Goal: Information Seeking & Learning: Find specific fact

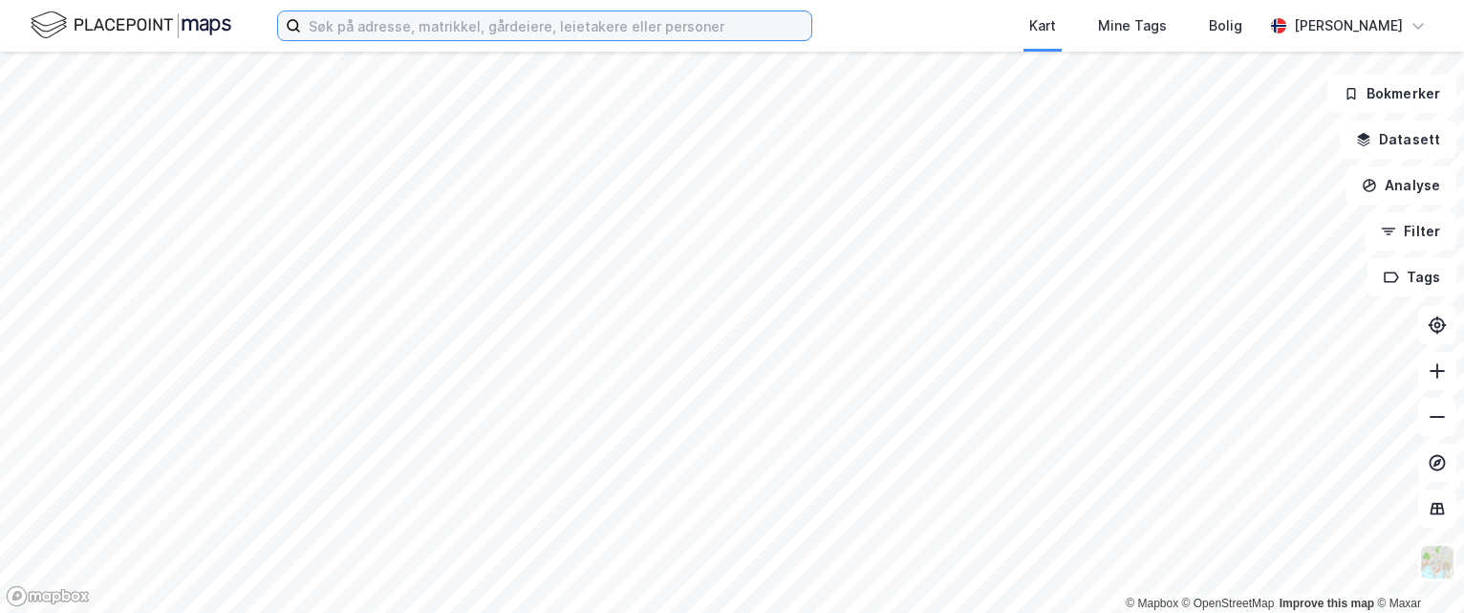
click at [462, 21] on input at bounding box center [556, 25] width 510 height 29
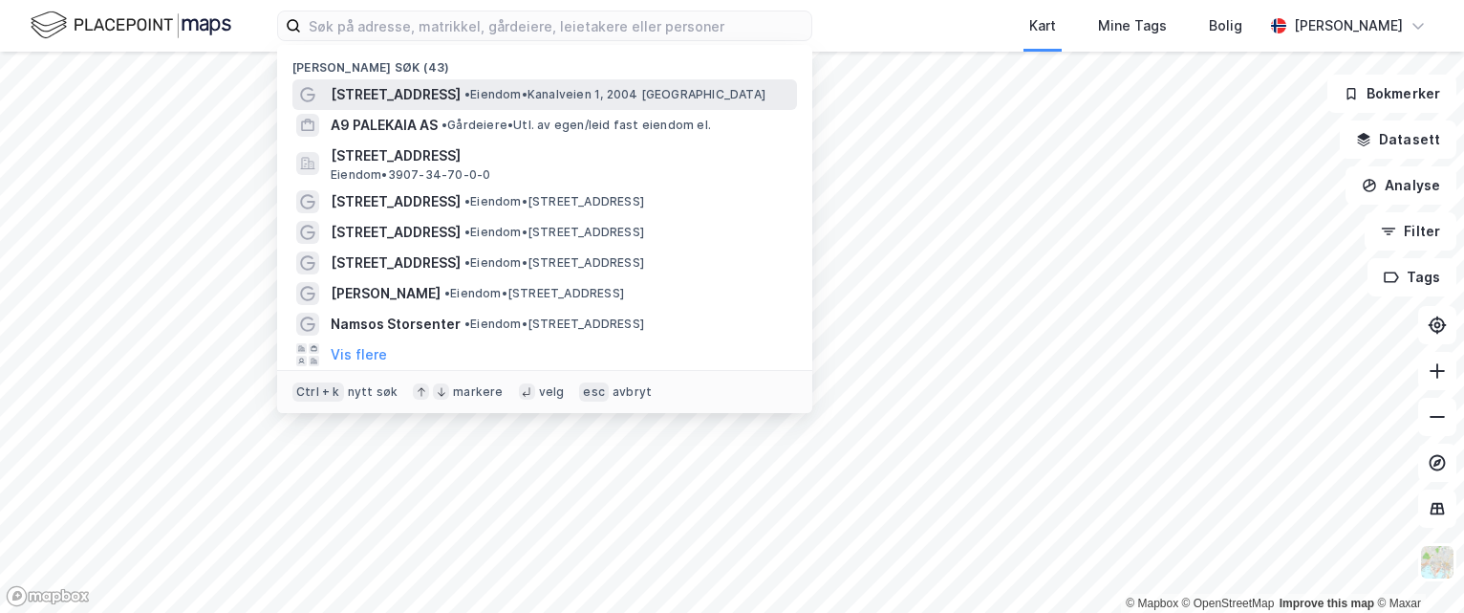
click at [471, 85] on div "[STREET_ADDRESS] • Eiendom • [STREET_ADDRESS]" at bounding box center [562, 94] width 463 height 23
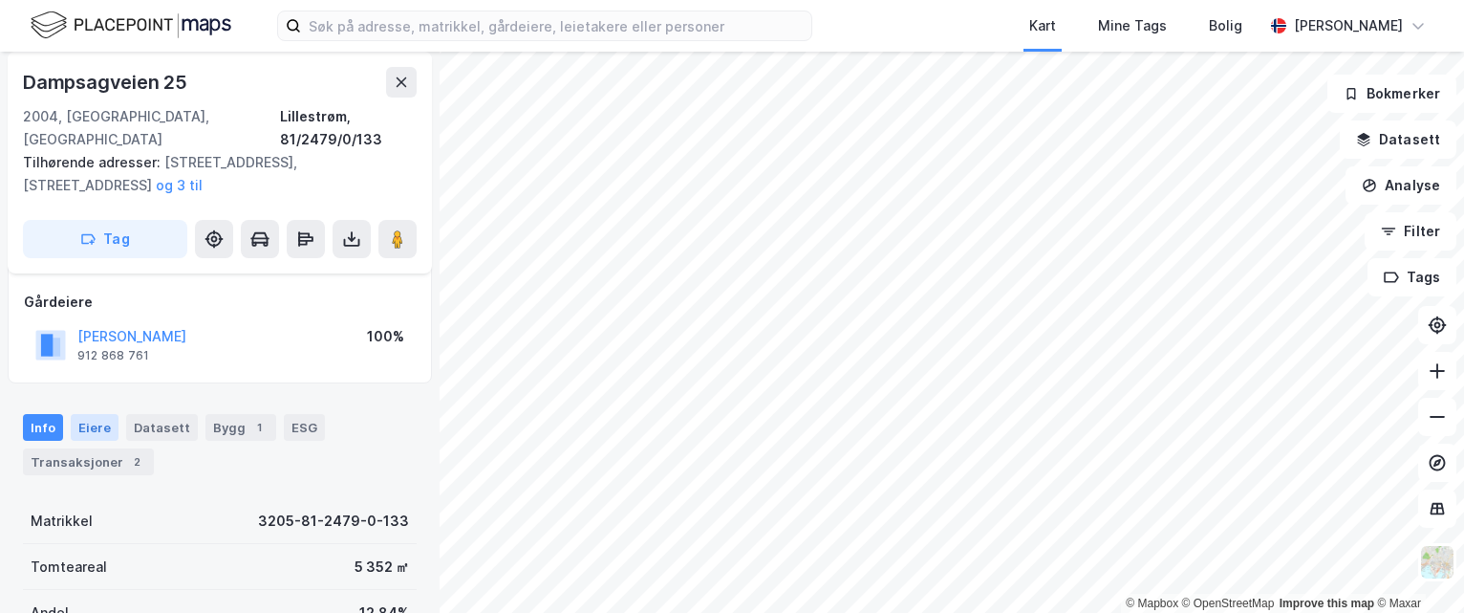
click at [96, 414] on div "Eiere" at bounding box center [95, 427] width 48 height 27
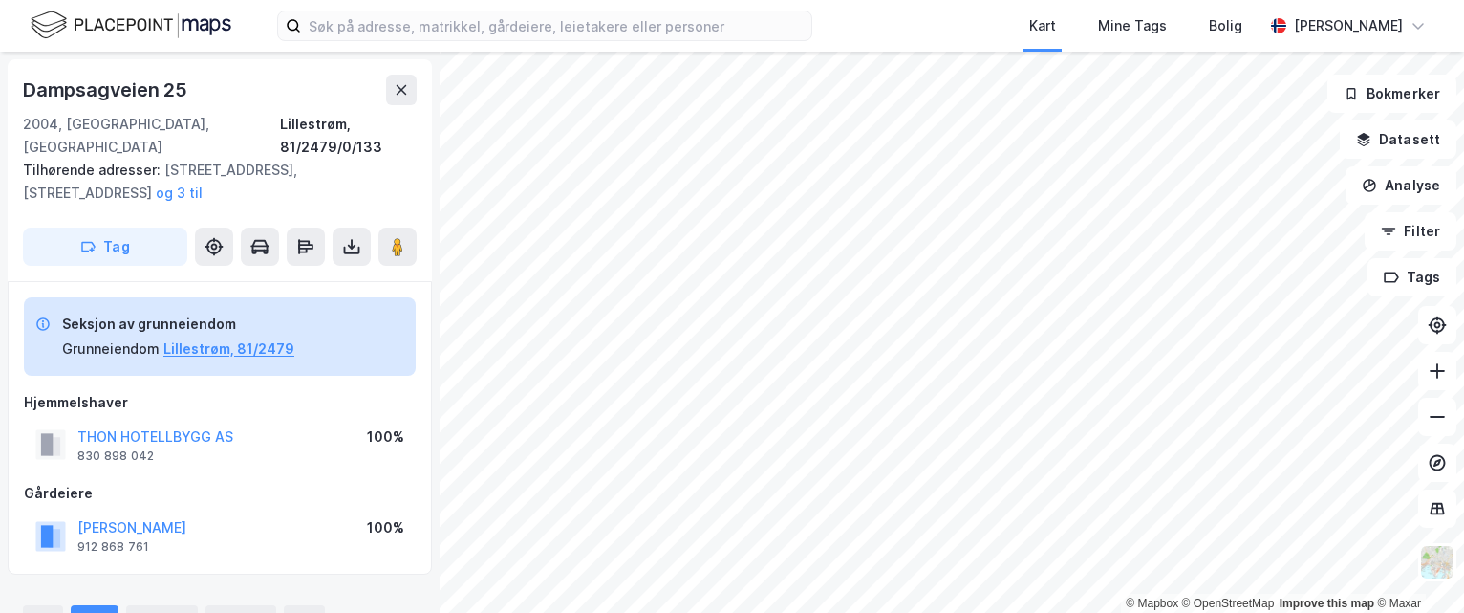
scroll to position [96, 0]
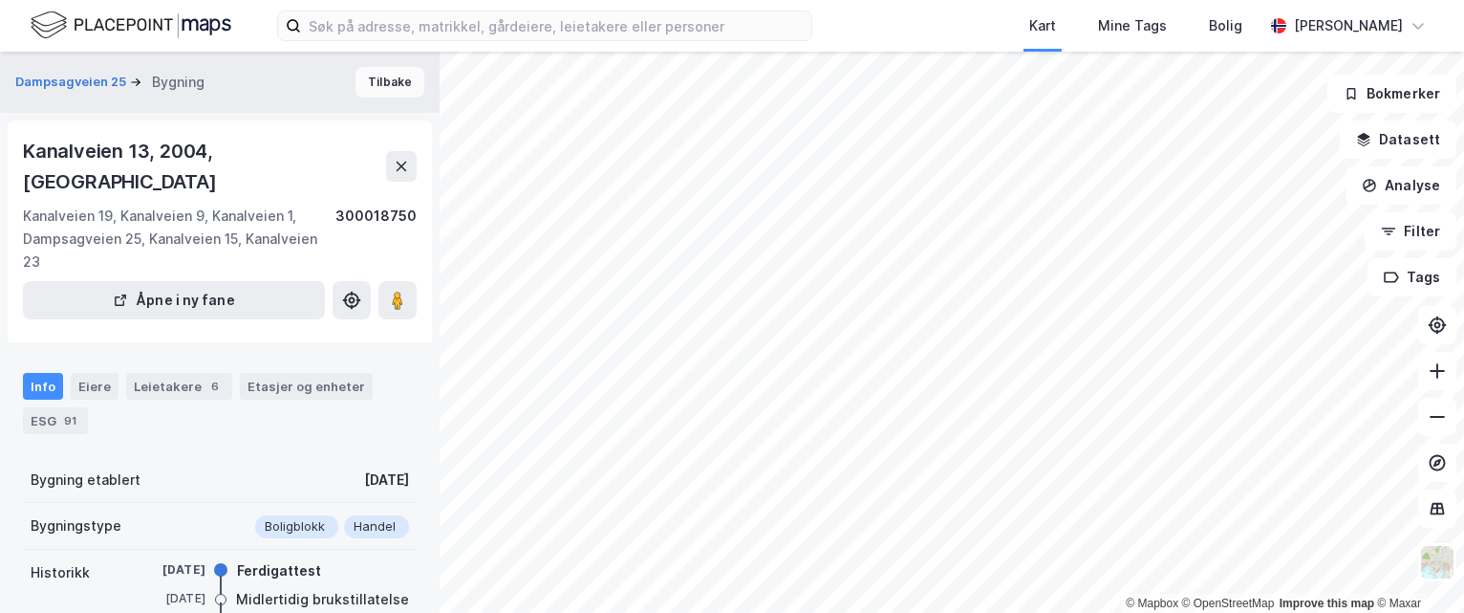
click at [385, 84] on button "Tilbake" at bounding box center [390, 82] width 69 height 31
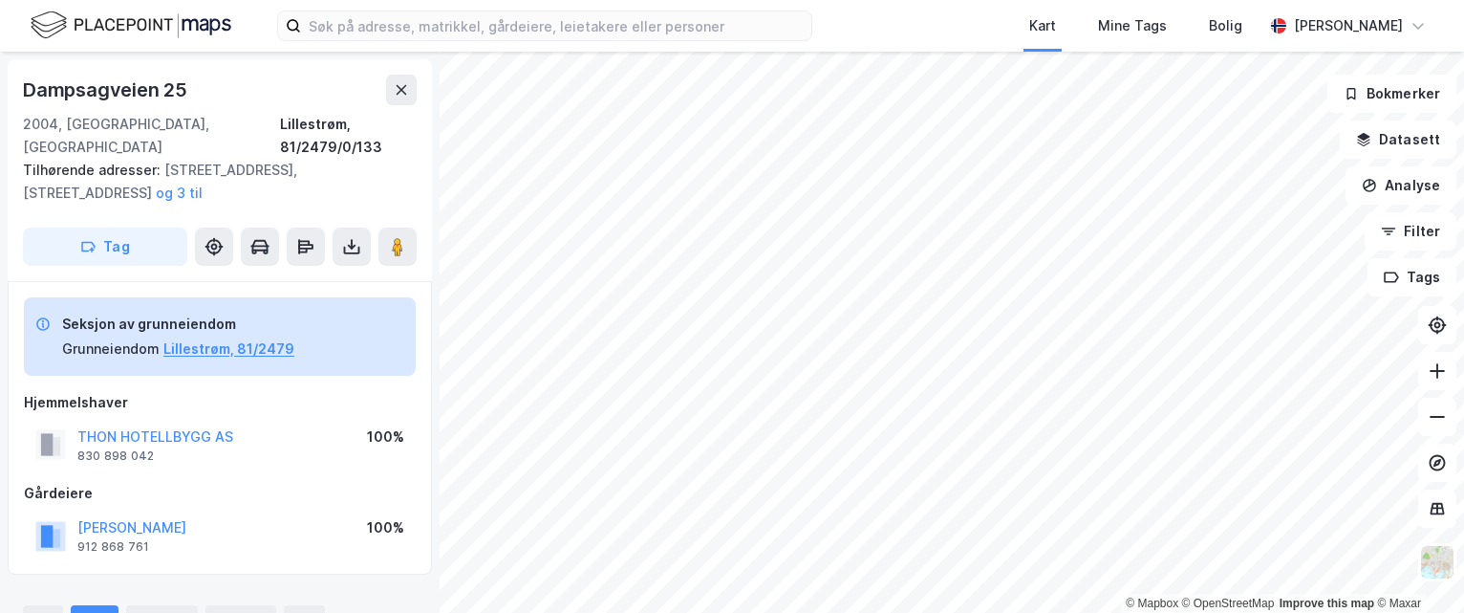
scroll to position [3, 0]
click at [405, 88] on icon at bounding box center [401, 86] width 15 height 15
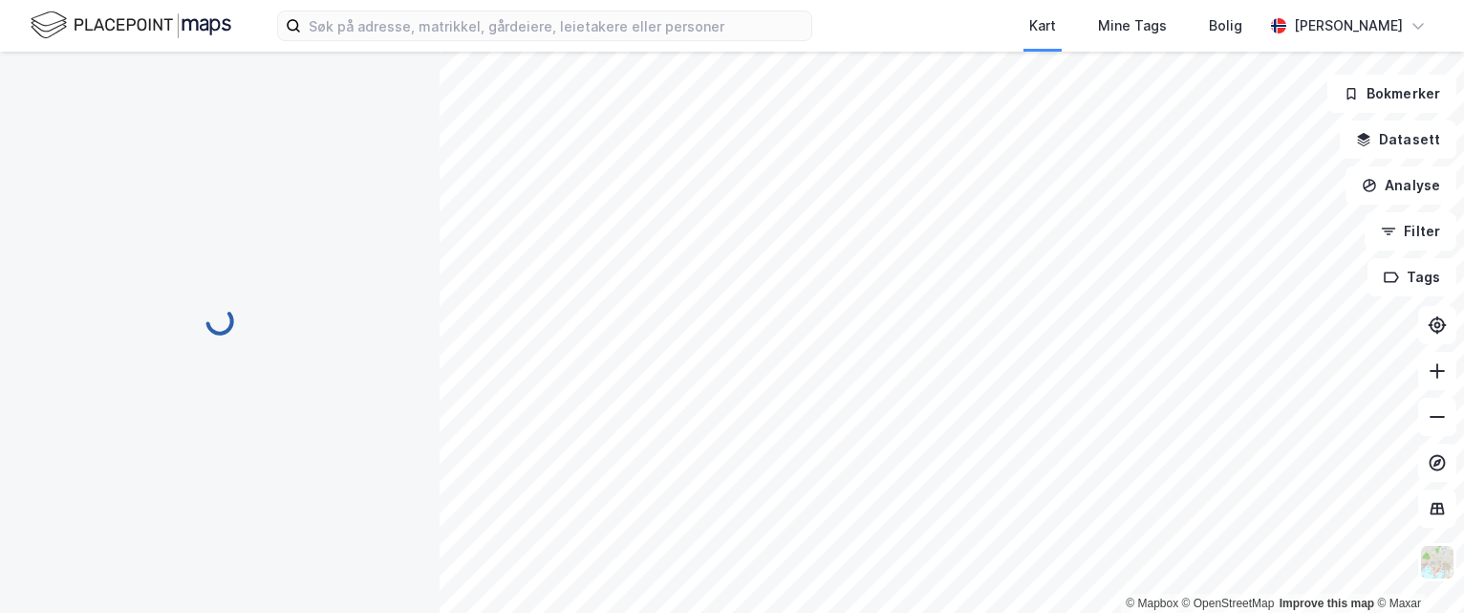
scroll to position [3, 0]
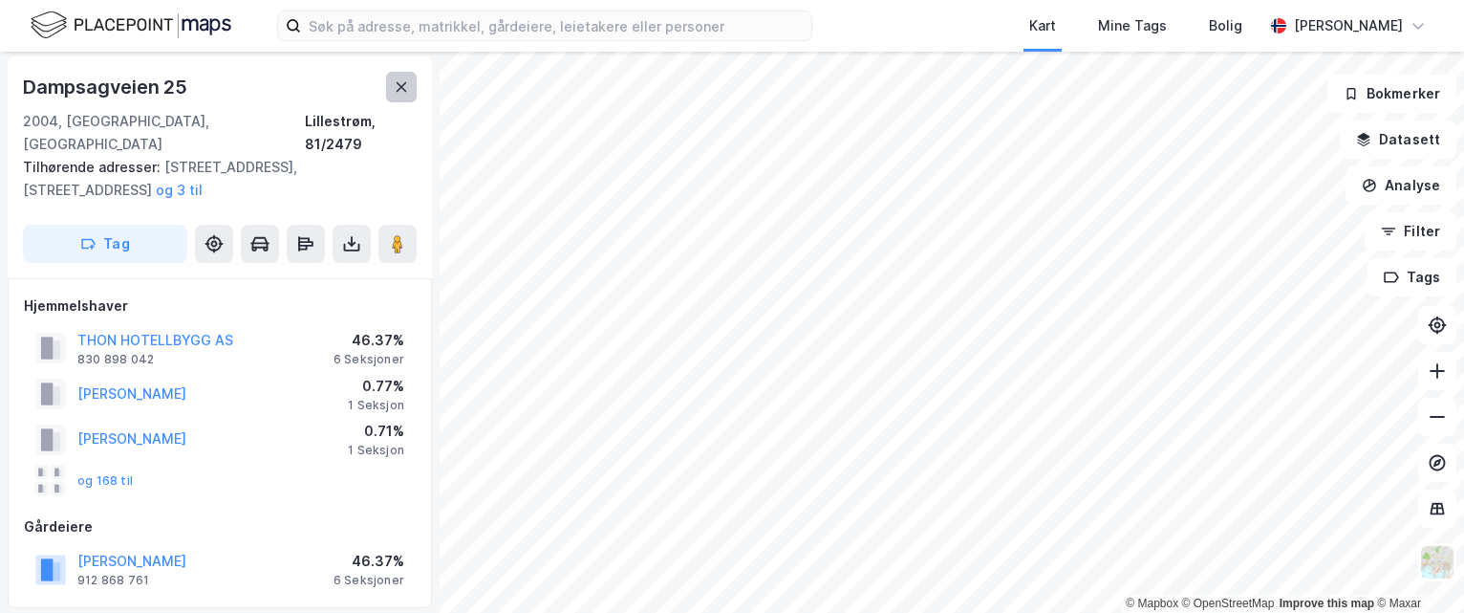
click at [398, 91] on icon at bounding box center [402, 87] width 11 height 10
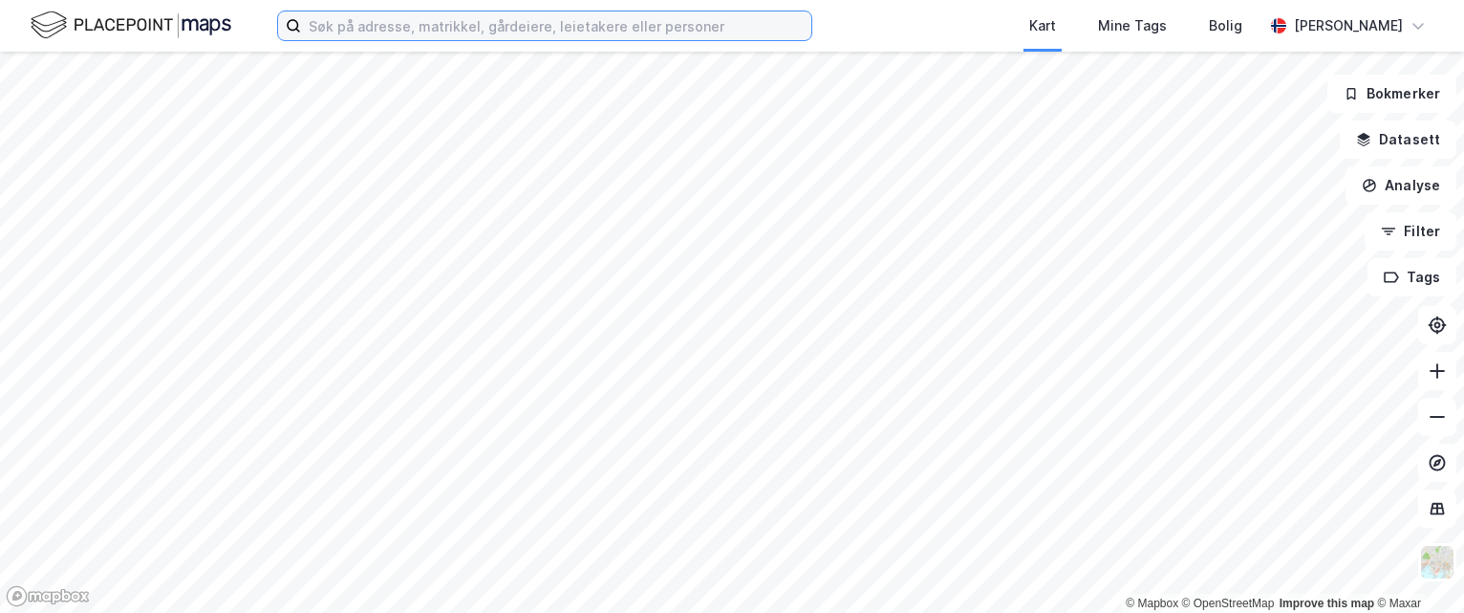
click at [658, 38] on input at bounding box center [556, 25] width 510 height 29
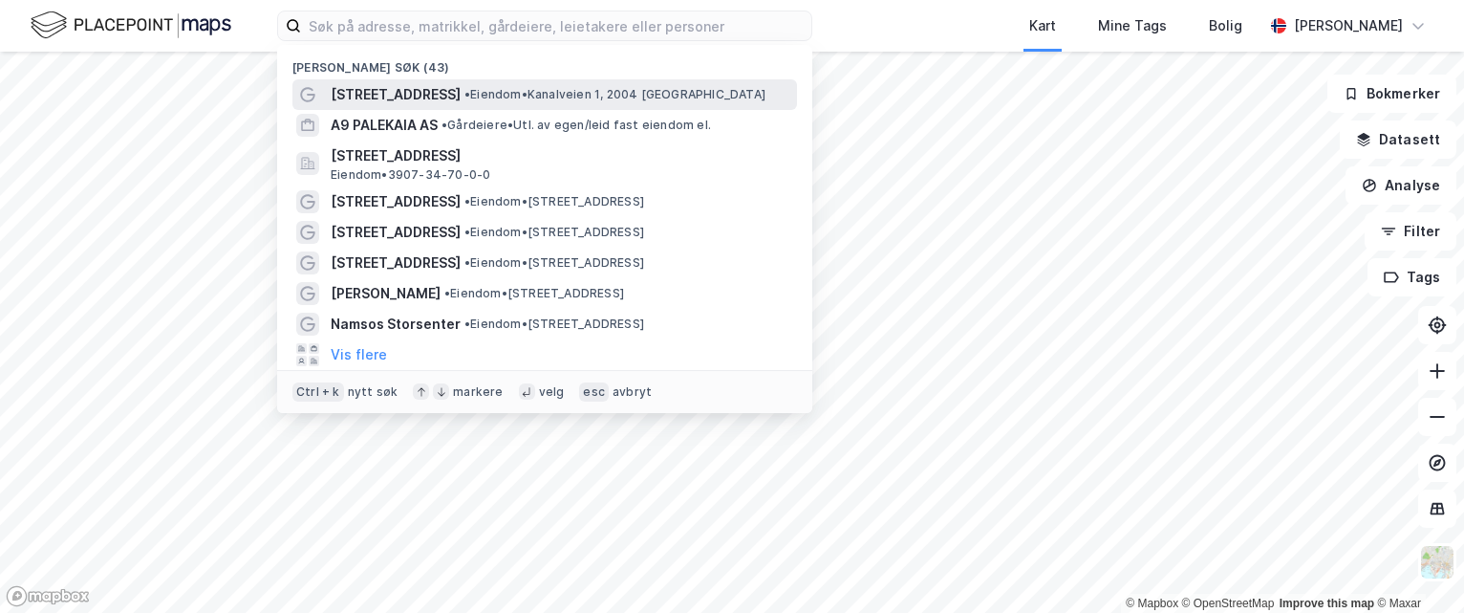
click at [587, 94] on span "• Eiendom • [STREET_ADDRESS]" at bounding box center [615, 94] width 301 height 15
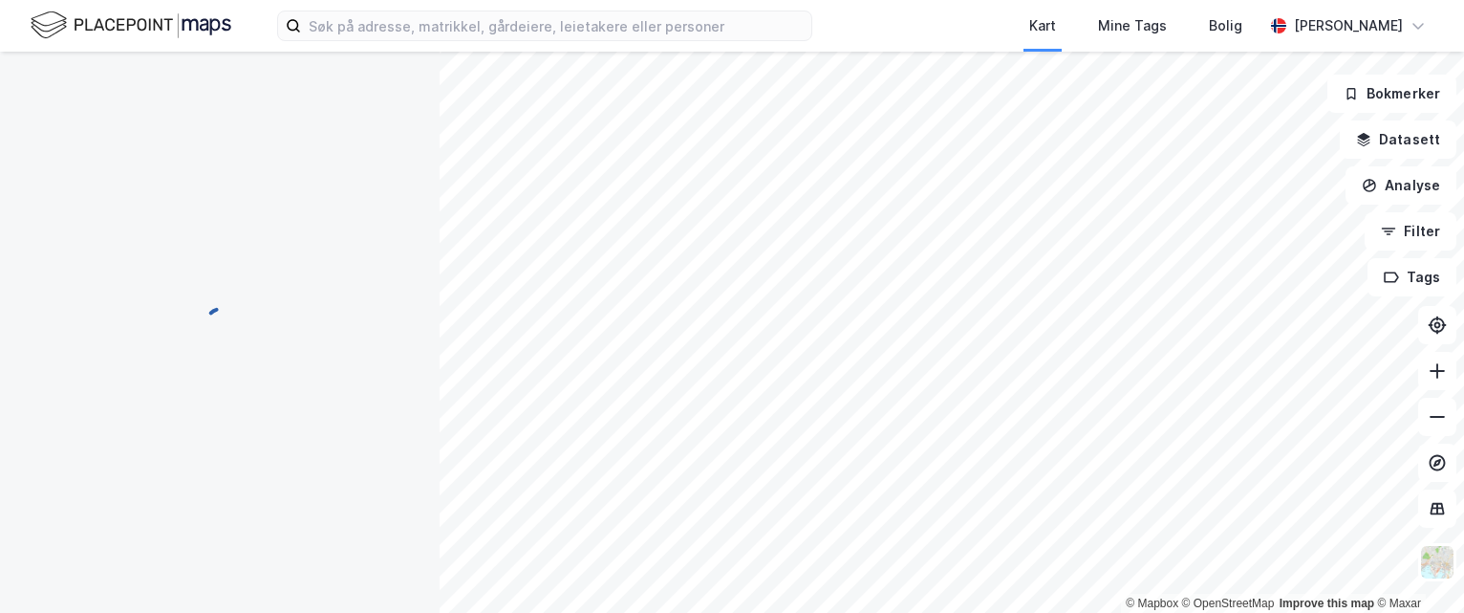
scroll to position [3, 0]
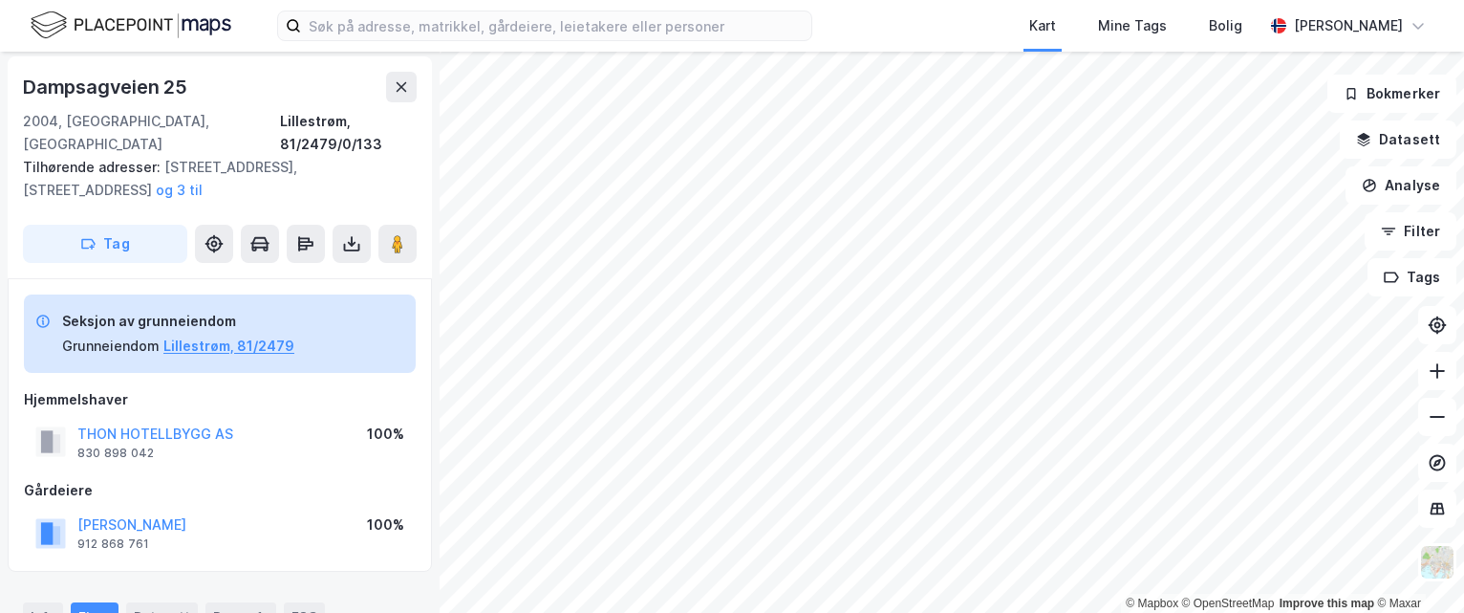
drag, startPoint x: 397, startPoint y: 94, endPoint x: 296, endPoint y: 87, distance: 100.6
click at [296, 87] on div "Dampsagveien 25" at bounding box center [220, 87] width 394 height 31
click at [357, 159] on div "Tilhørende adresser: [STREET_ADDRESS], [STREET_ADDRESS], Kanalveien 13 og 3 til" at bounding box center [212, 179] width 379 height 46
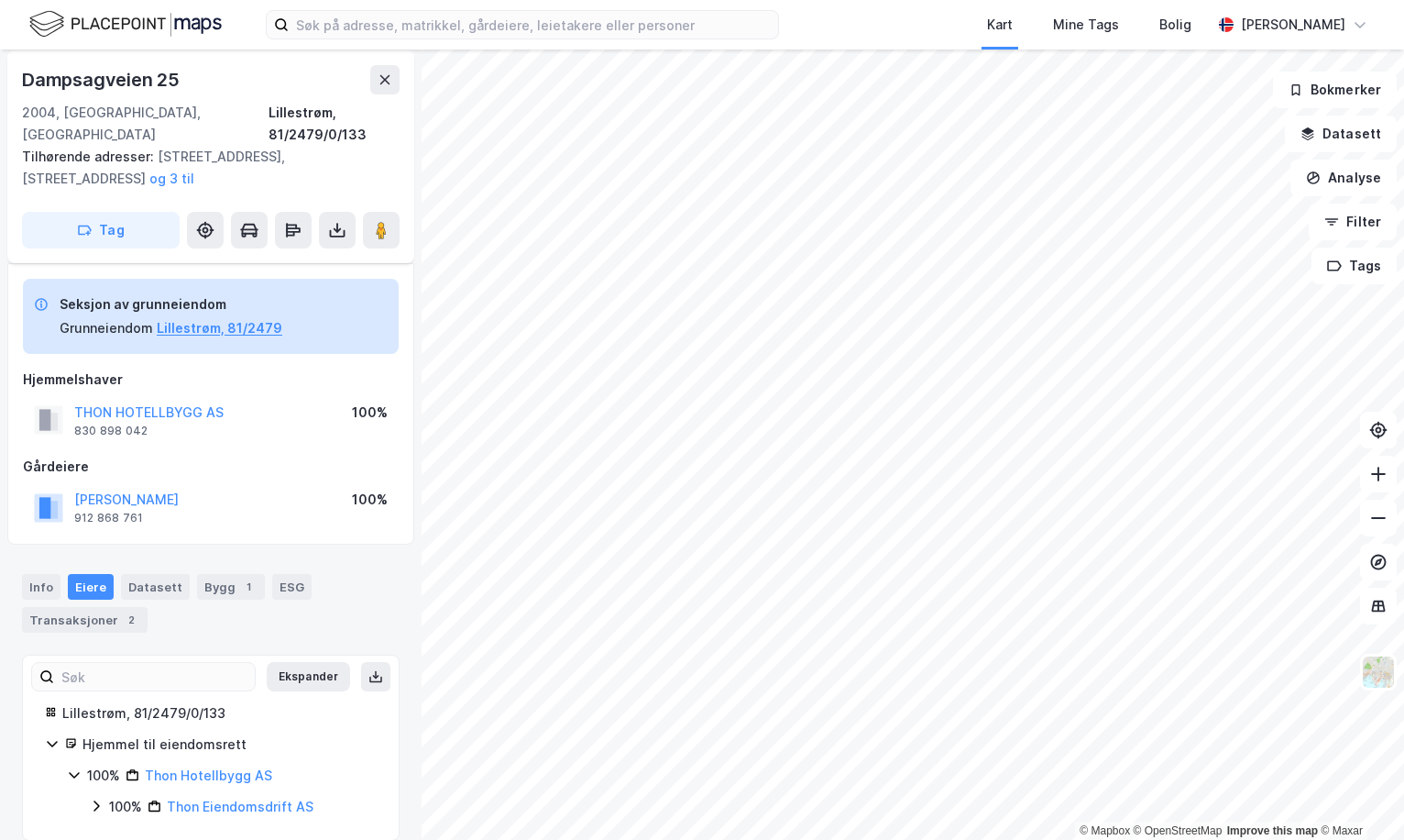
scroll to position [8, 0]
click at [41, 572] on div "Info" at bounding box center [41, 585] width 38 height 26
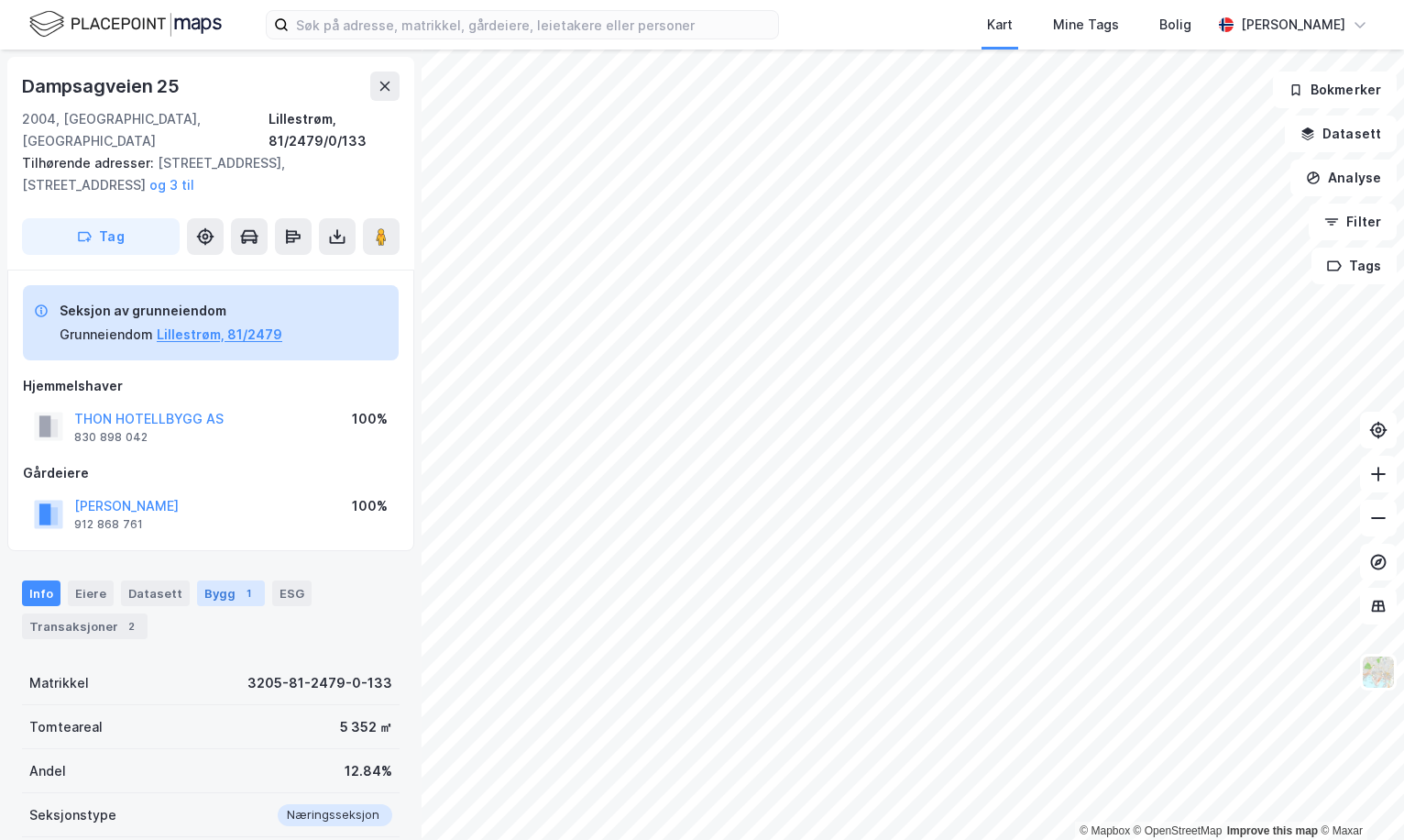
click at [239, 584] on div "1" at bounding box center [247, 593] width 18 height 18
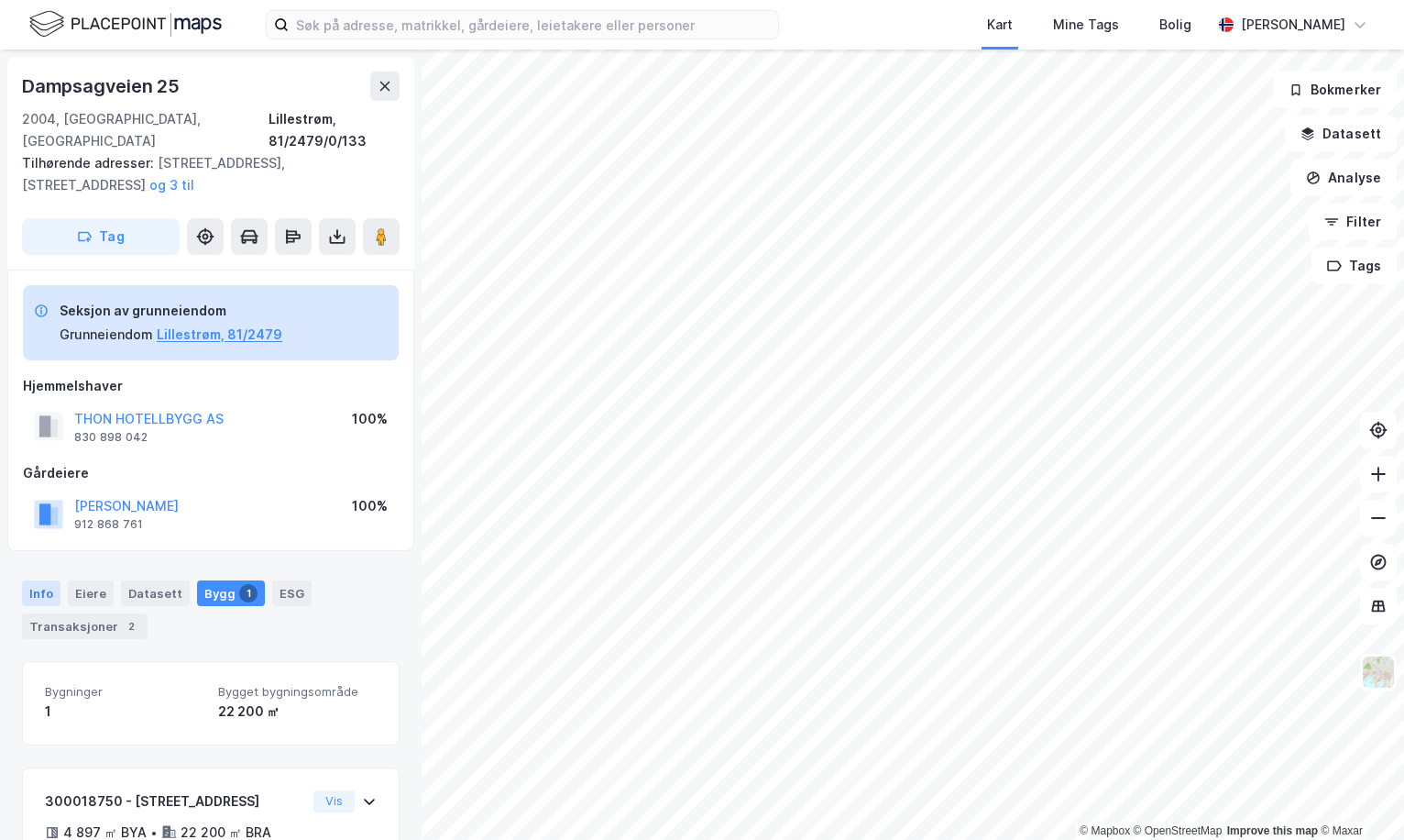
click at [35, 580] on div "Info" at bounding box center [41, 593] width 38 height 26
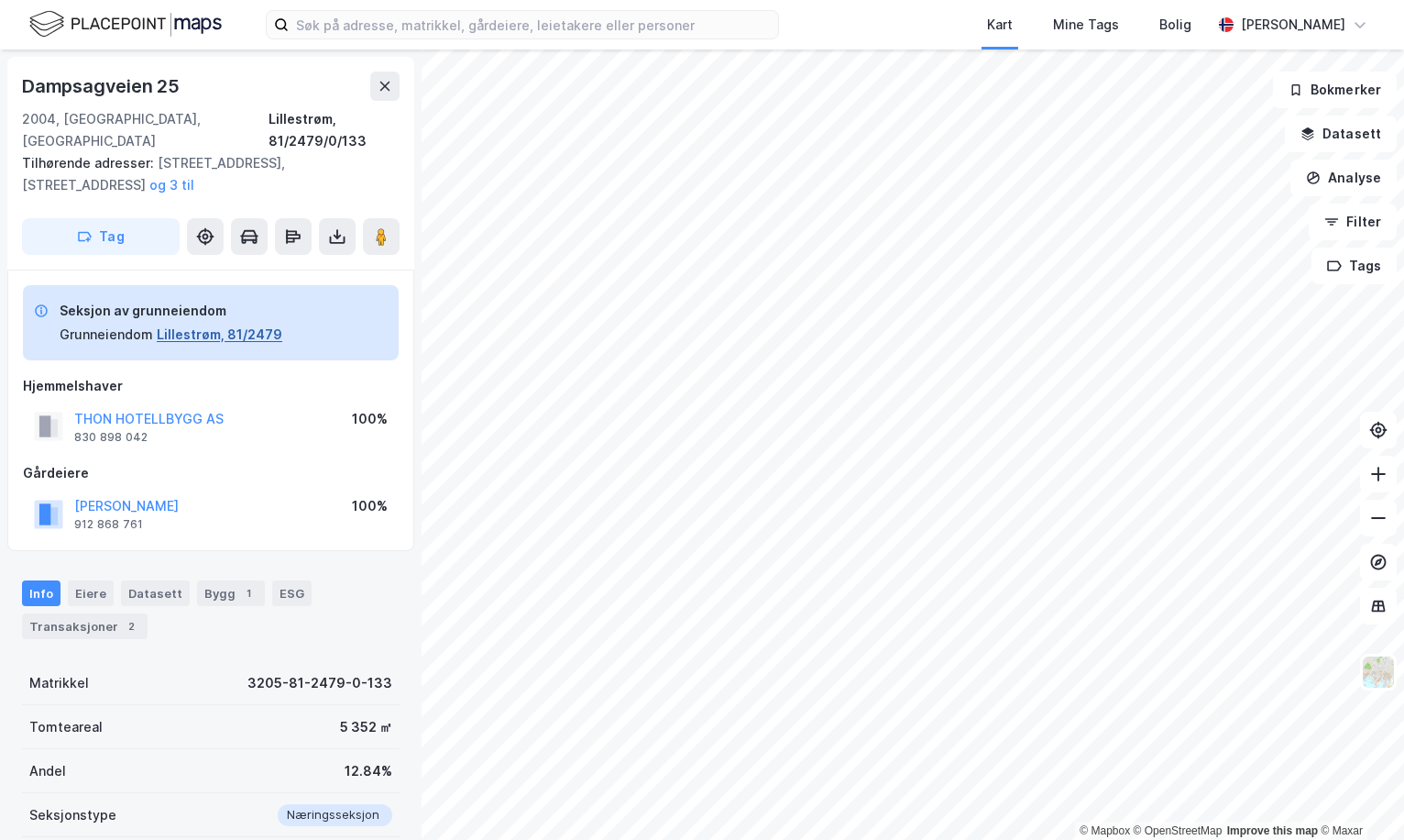
click at [212, 323] on button "Lillestrøm, 81/2479" at bounding box center [219, 334] width 126 height 22
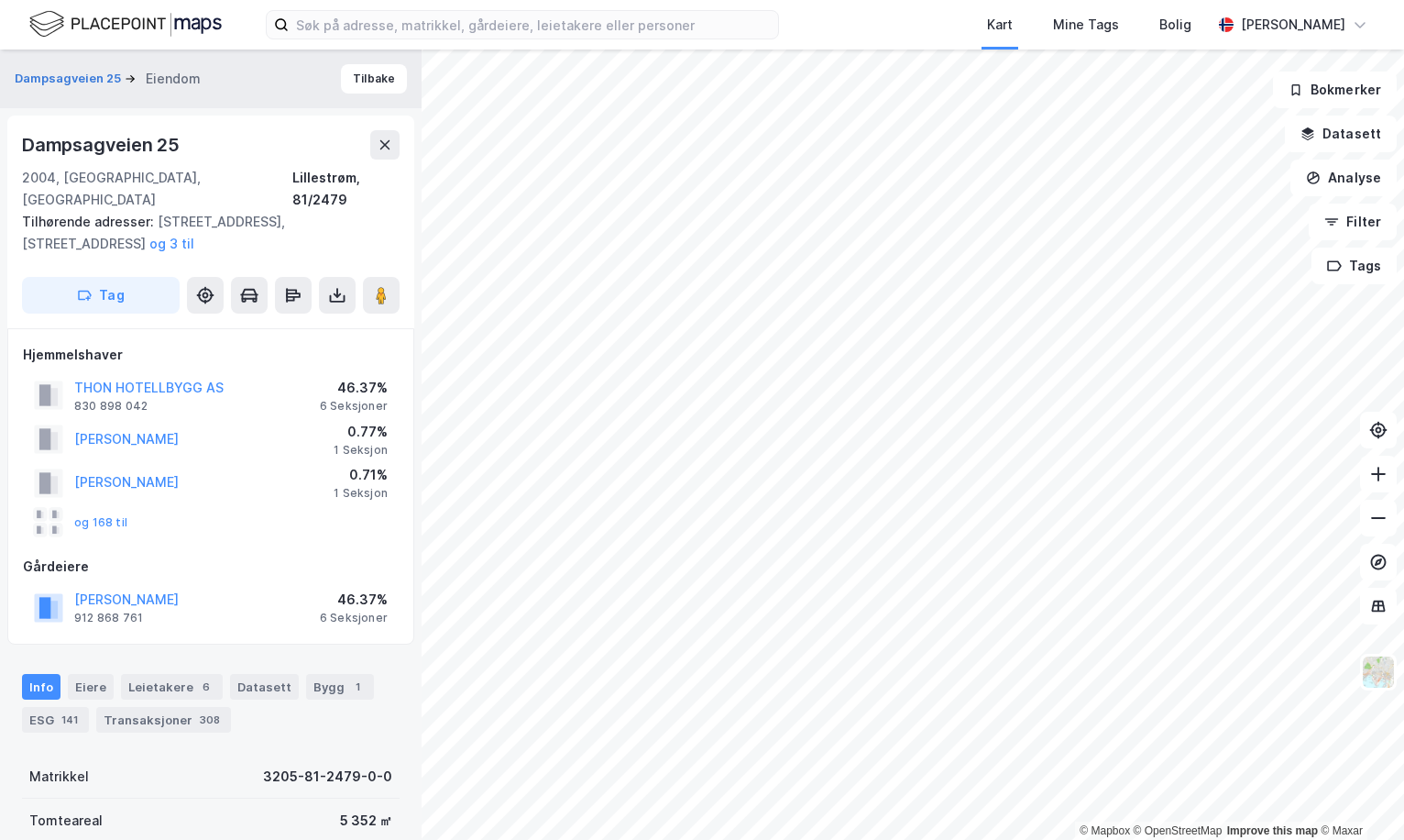
scroll to position [2, 0]
click at [0, 0] on button "THON HOTELLBYGG AS" at bounding box center [0, 0] width 0 height 0
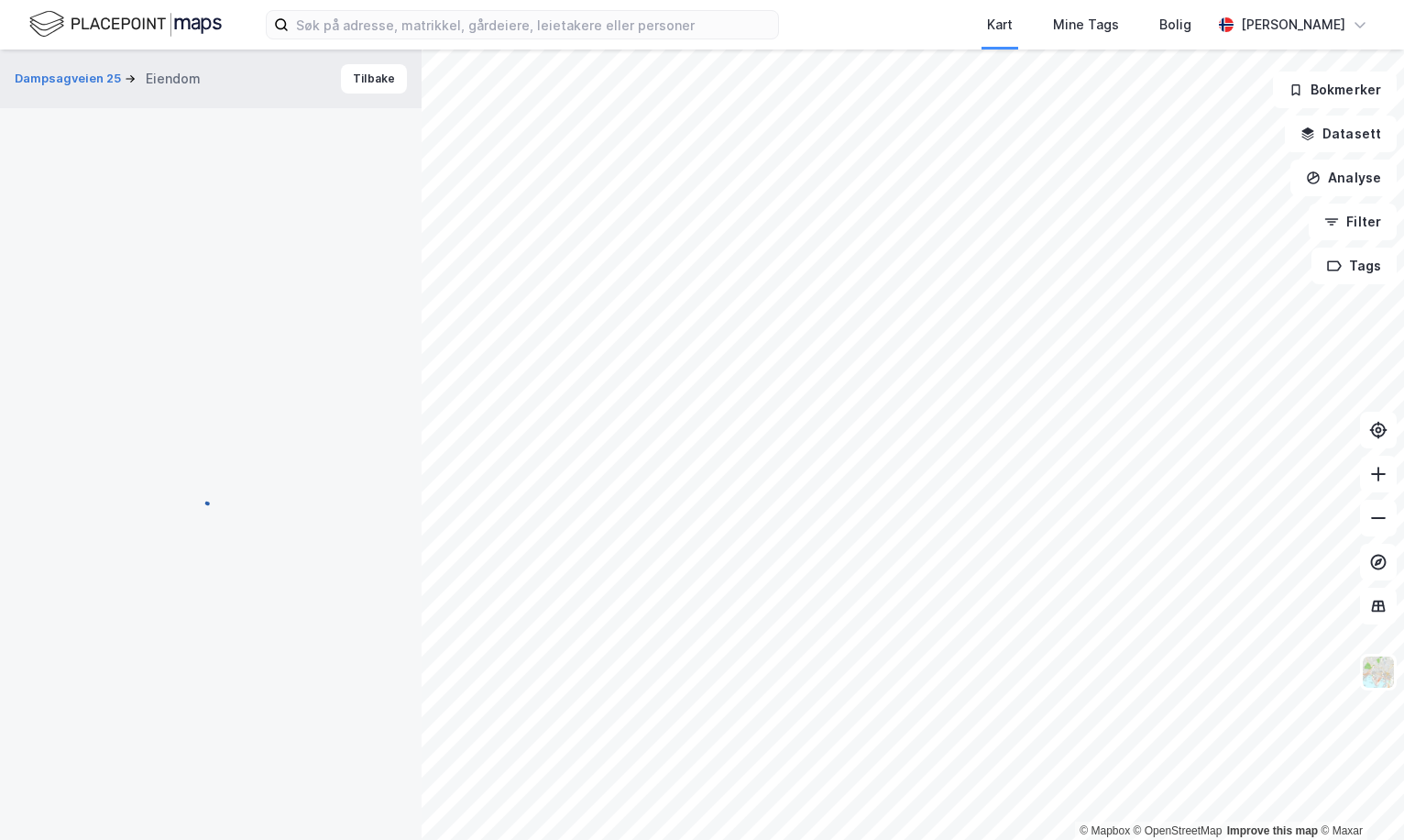
scroll to position [2, 0]
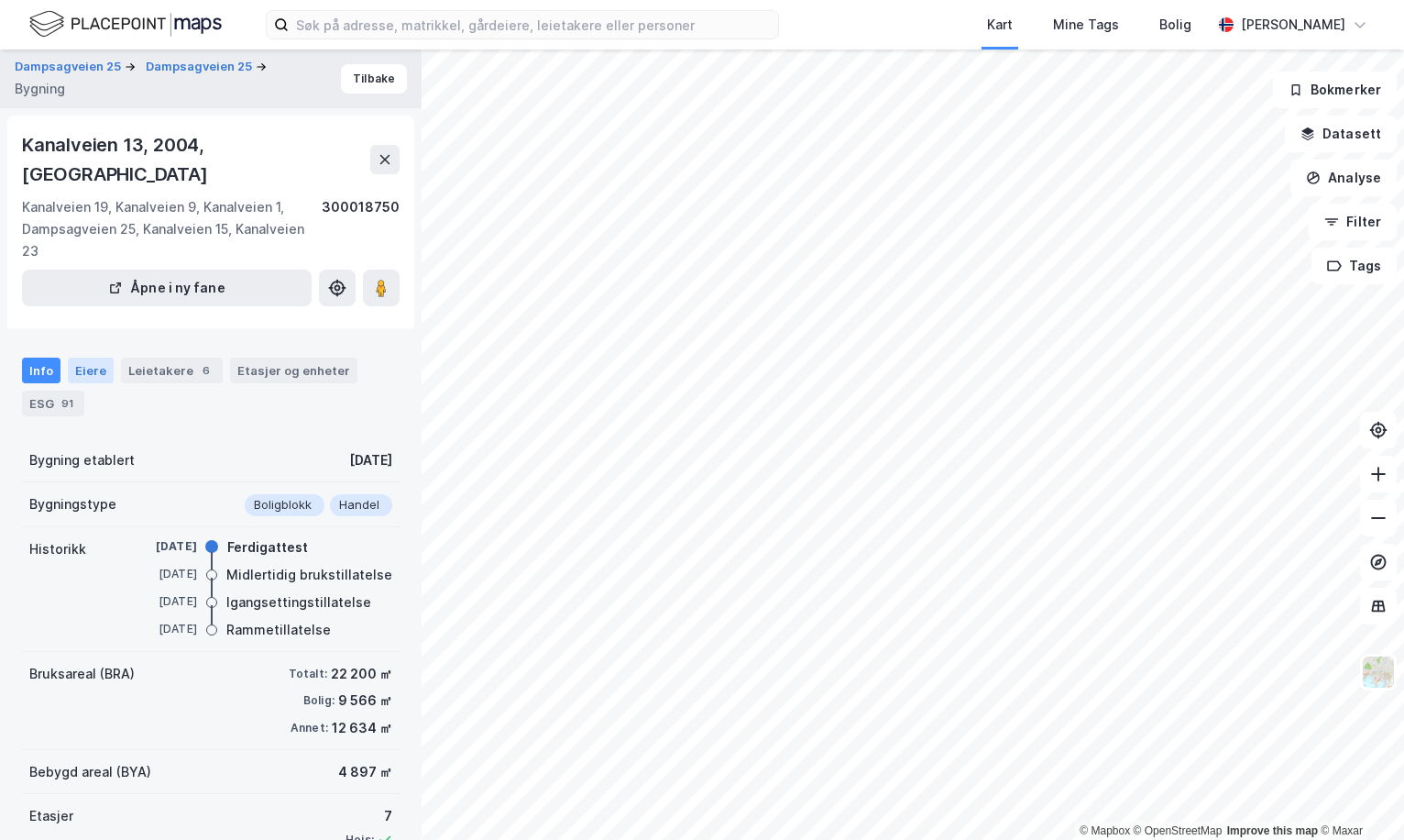
click at [94, 358] on div "Eiere" at bounding box center [91, 370] width 46 height 26
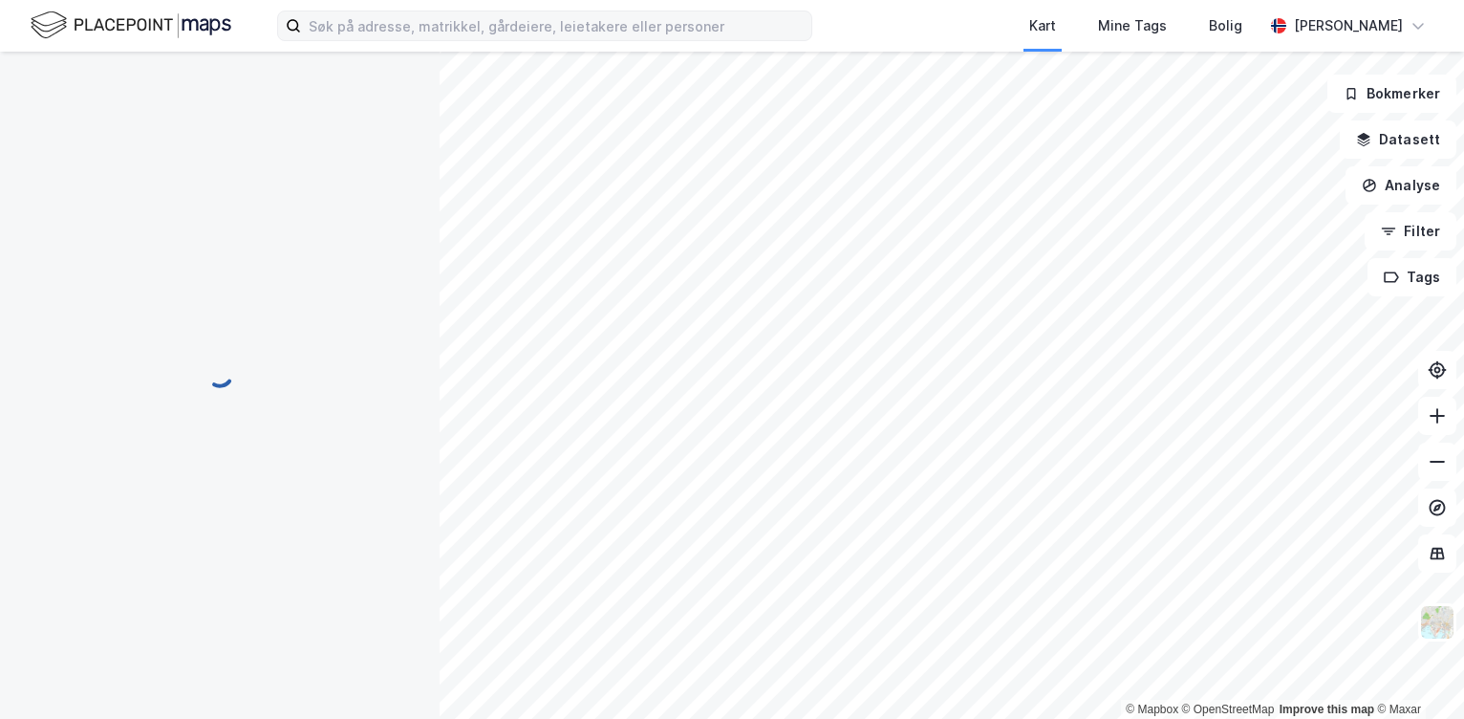
scroll to position [1, 0]
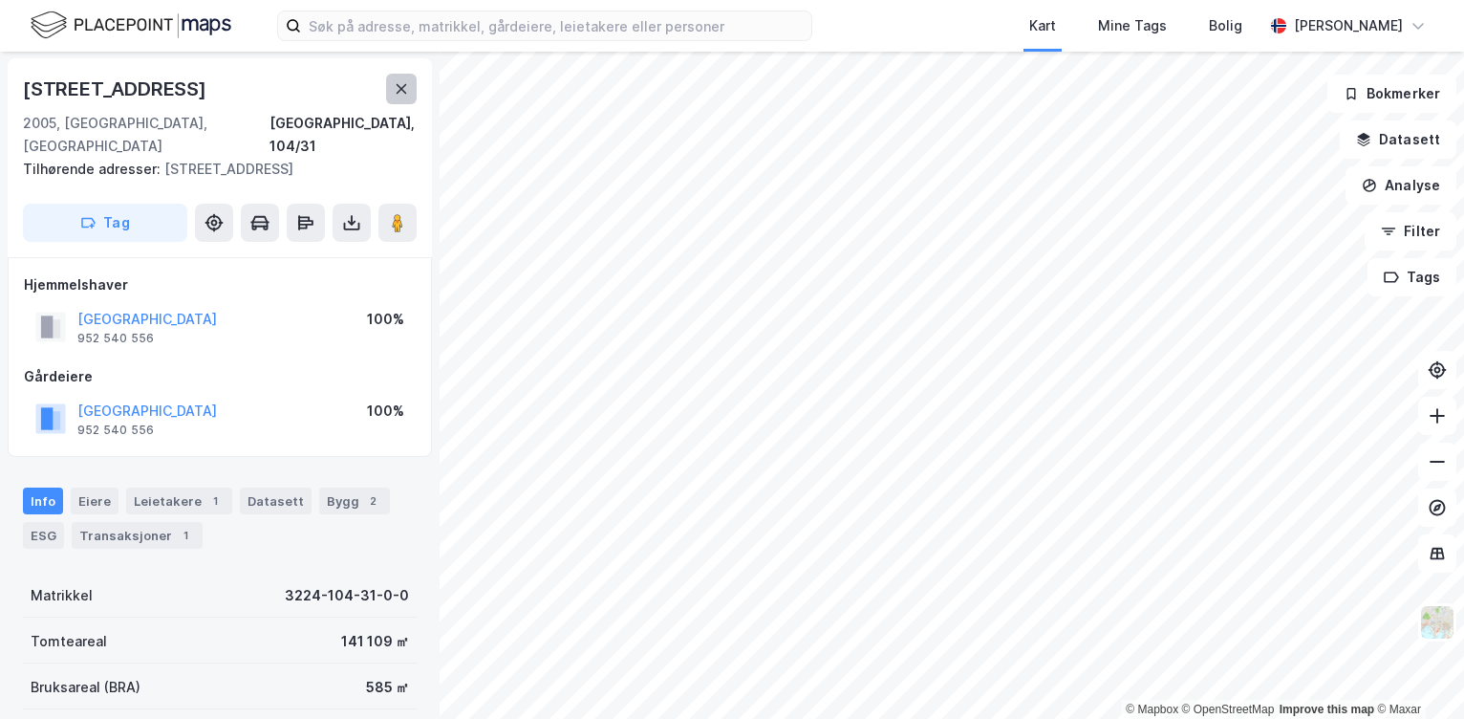
click at [404, 96] on icon at bounding box center [401, 88] width 15 height 15
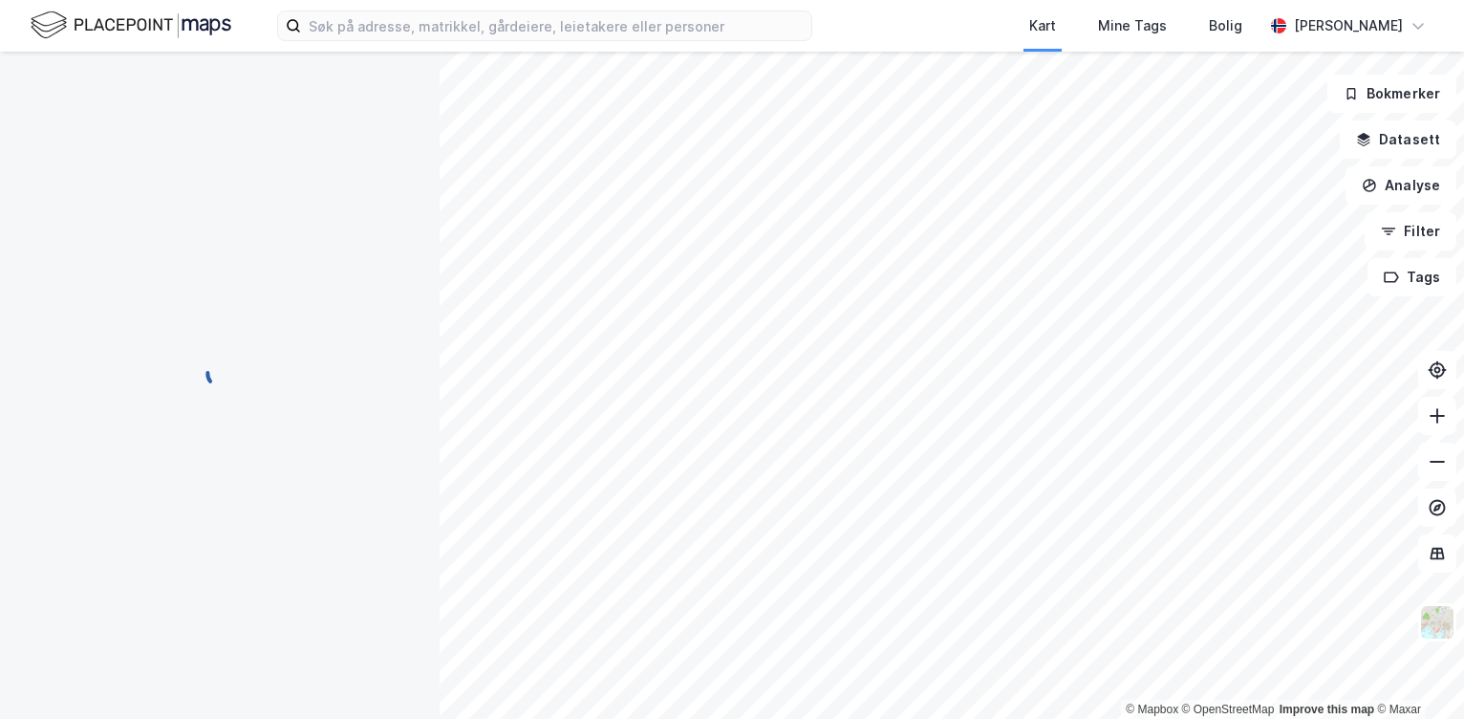
scroll to position [1, 0]
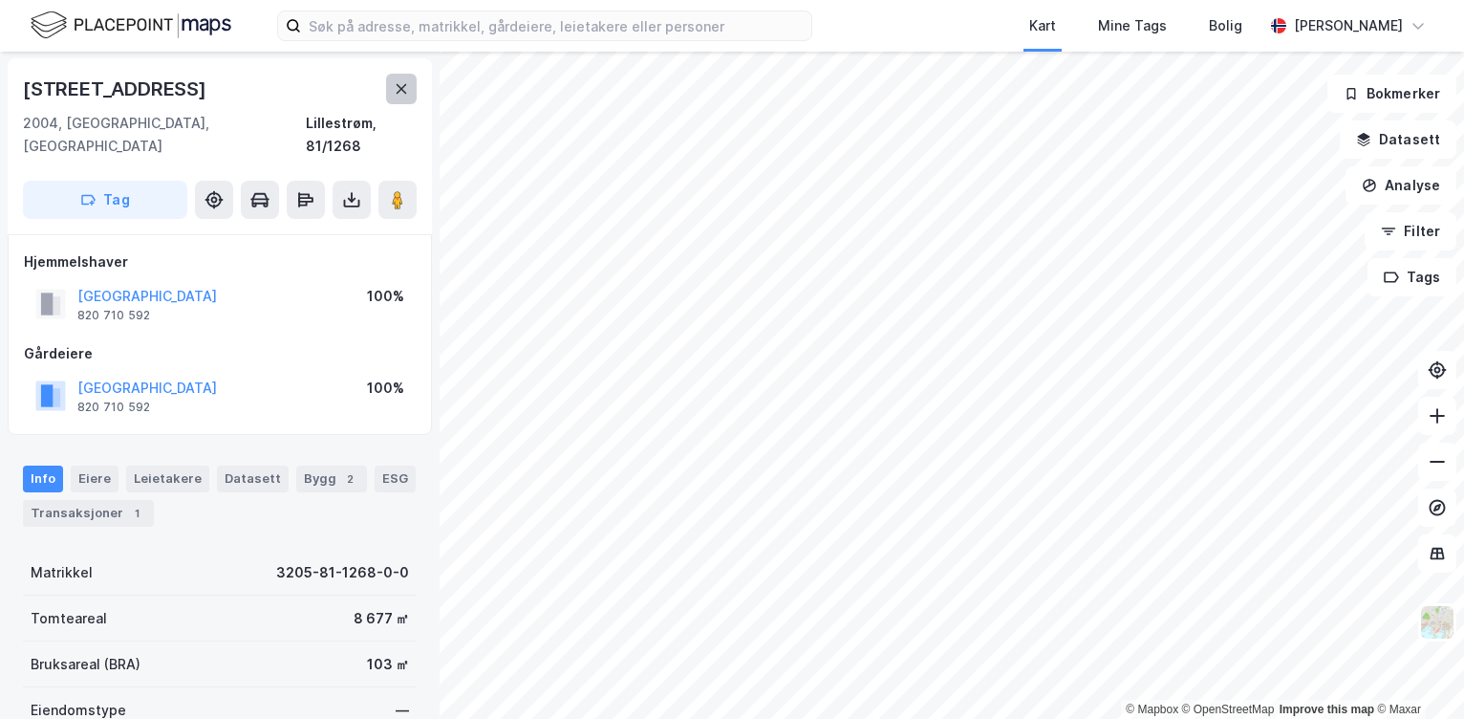
click at [399, 85] on icon at bounding box center [402, 89] width 11 height 10
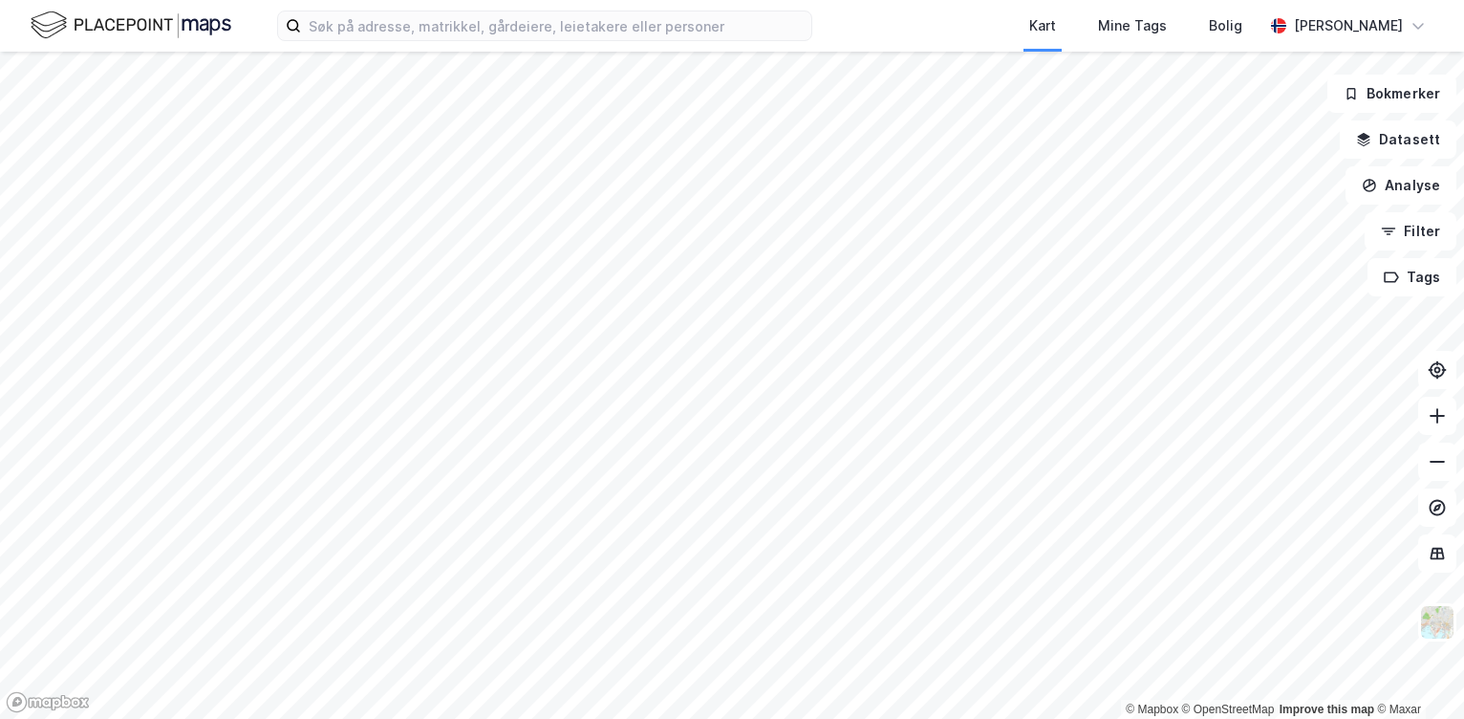
click at [846, 612] on html "Kart Mine Tags [PERSON_NAME] © Mapbox © OpenStreetMap Improve this map © Maxar …" at bounding box center [732, 359] width 1464 height 719
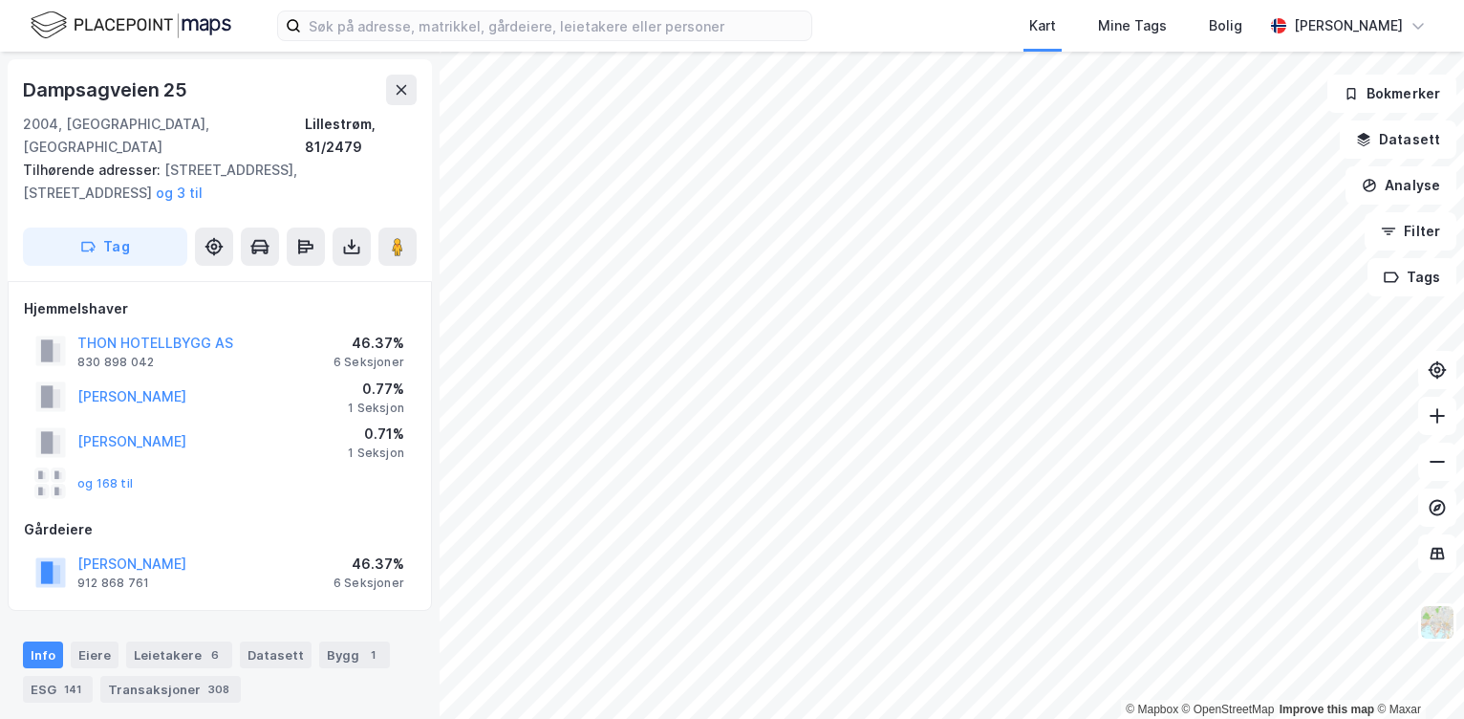
scroll to position [1, 0]
click at [112, 354] on div "830 898 042" at bounding box center [115, 361] width 76 height 15
click at [45, 338] on rect at bounding box center [46, 349] width 11 height 22
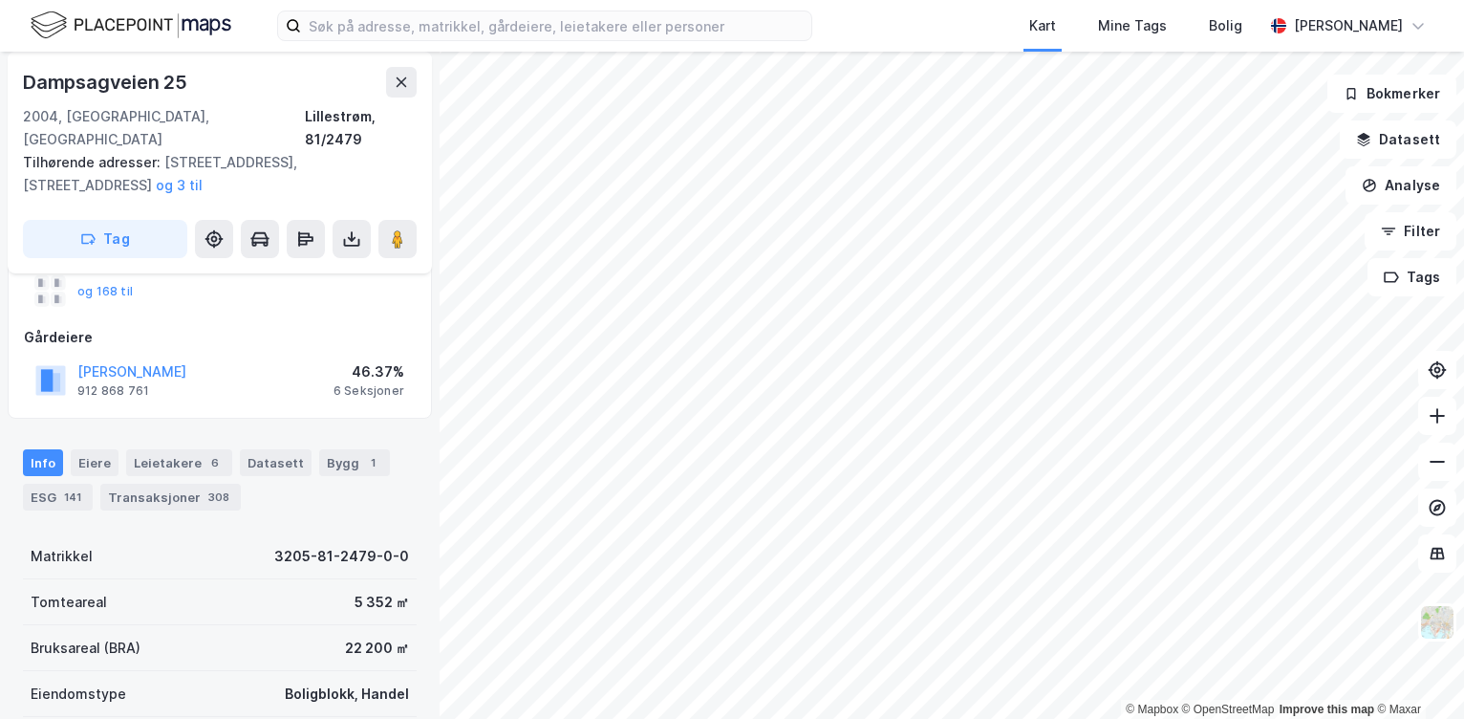
scroll to position [288, 0]
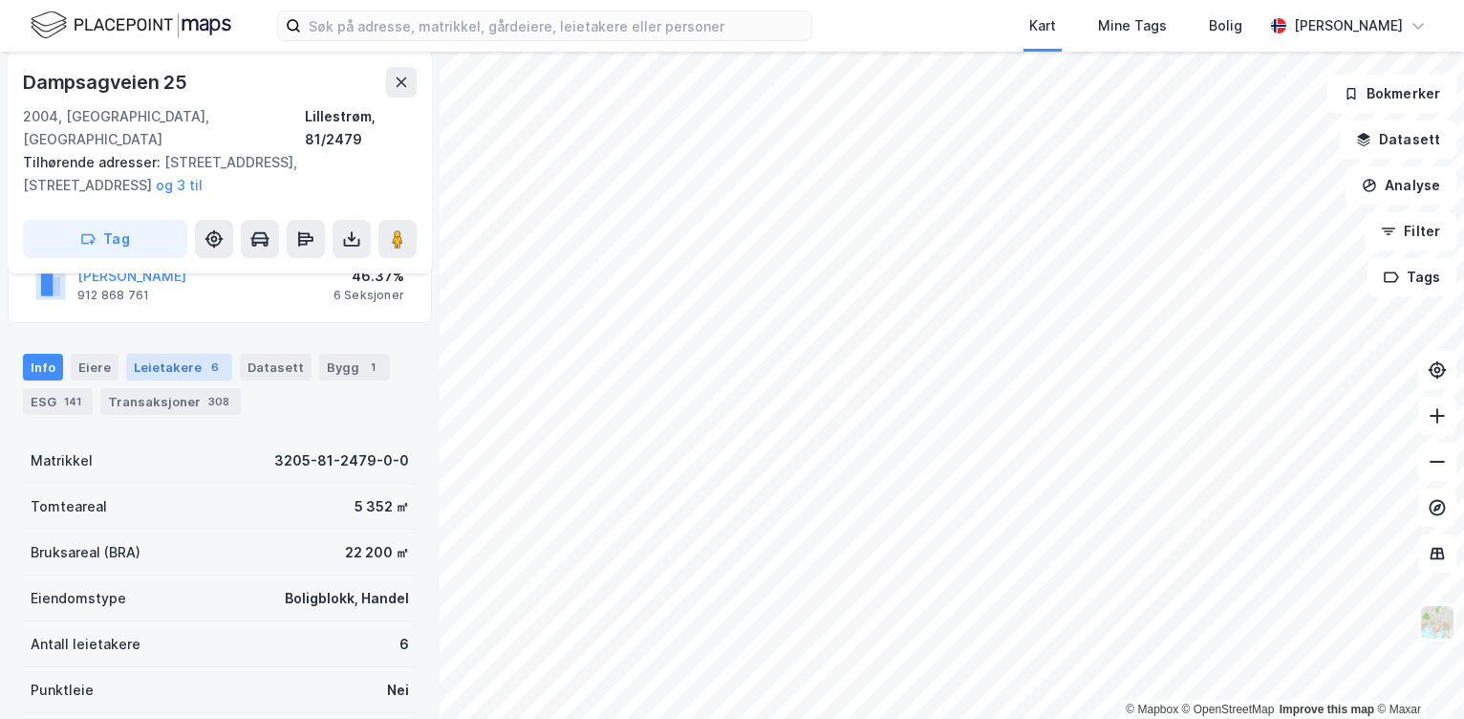
click at [206, 357] on div "6" at bounding box center [215, 366] width 19 height 19
